Goal: Task Accomplishment & Management: Manage account settings

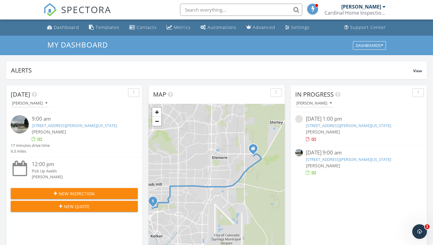
drag, startPoint x: 251, startPoint y: 109, endPoint x: 167, endPoint y: 112, distance: 84.0
click at [230, 108] on div "1 + − United States Highway 24, East Platte Avenue 15.0 km, 16 min Head east 7 …" at bounding box center [216, 183] width 136 height 158
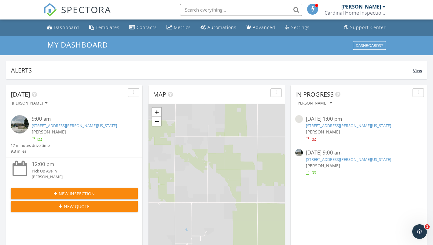
drag, startPoint x: 54, startPoint y: 123, endPoint x: 146, endPoint y: 69, distance: 106.1
click at [146, 69] on div "Alerts" at bounding box center [212, 70] width 402 height 8
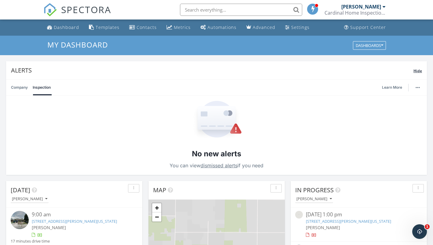
click at [148, 68] on div "Alerts" at bounding box center [212, 70] width 402 height 8
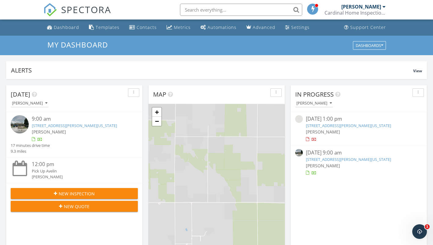
click at [92, 126] on link "810 Hayden Dr, Colorado Springs, CO 80910" at bounding box center [74, 125] width 85 height 5
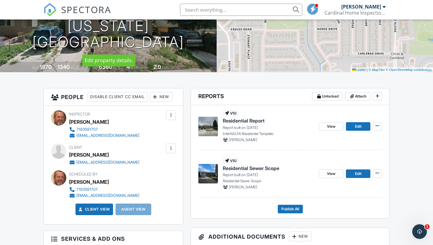
scroll to position [92, 0]
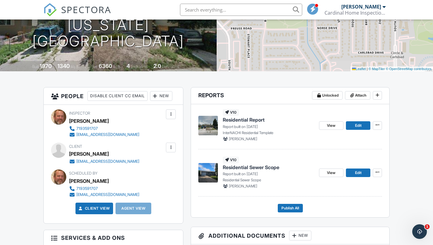
click at [251, 168] on span "Residential Sewer Scope" at bounding box center [251, 167] width 56 height 7
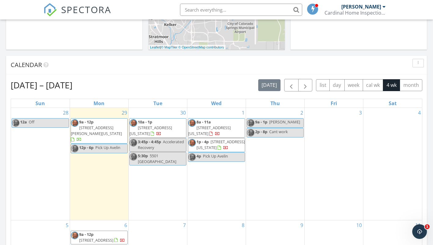
scroll to position [183, 0]
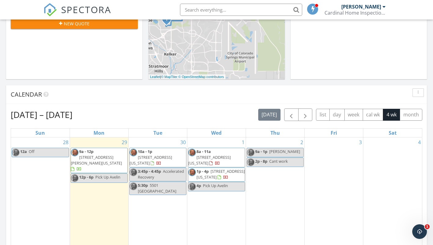
click at [90, 154] on link "9a - 12p 810 Hayden Dr, Colorado Springs 80910" at bounding box center [96, 160] width 51 height 23
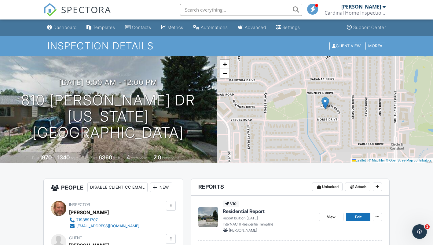
click at [253, 212] on span "Residential Report" at bounding box center [244, 211] width 42 height 7
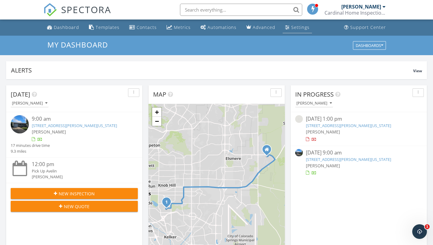
click at [296, 29] on div "Settings" at bounding box center [300, 27] width 18 height 6
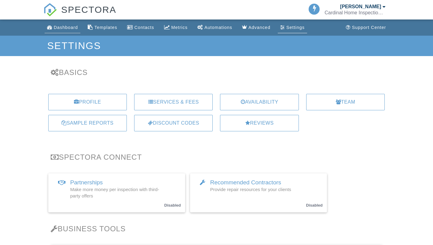
click at [67, 29] on div "Dashboard" at bounding box center [66, 27] width 24 height 5
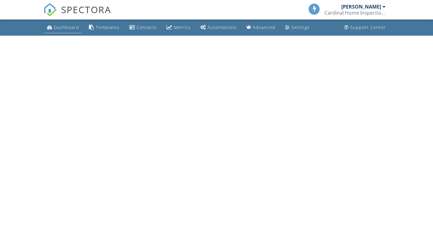
click at [63, 27] on div "Dashboard" at bounding box center [66, 27] width 25 height 6
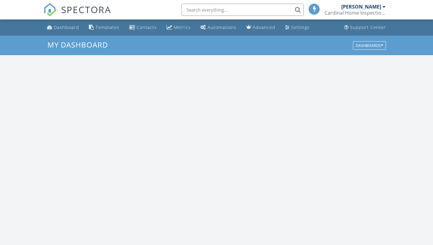
scroll to position [565, 442]
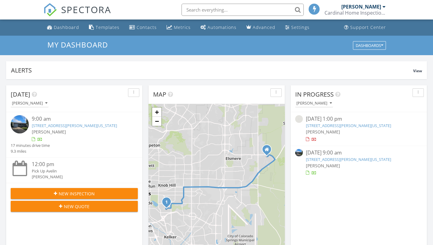
click at [78, 126] on link "810 Hayden Dr, Colorado Springs, CO 80910" at bounding box center [74, 125] width 85 height 5
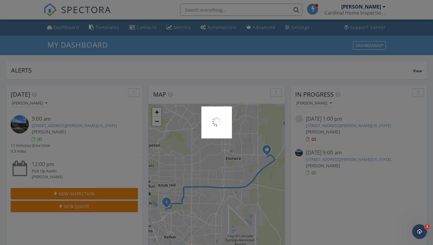
scroll to position [0, 0]
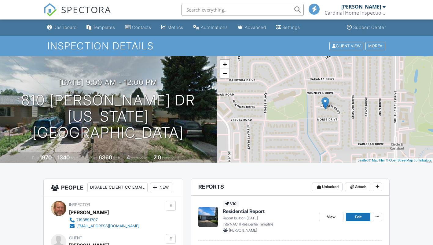
click at [256, 210] on span "Residential Report" at bounding box center [244, 211] width 42 height 7
